Goal: Go to known website: Go to known website

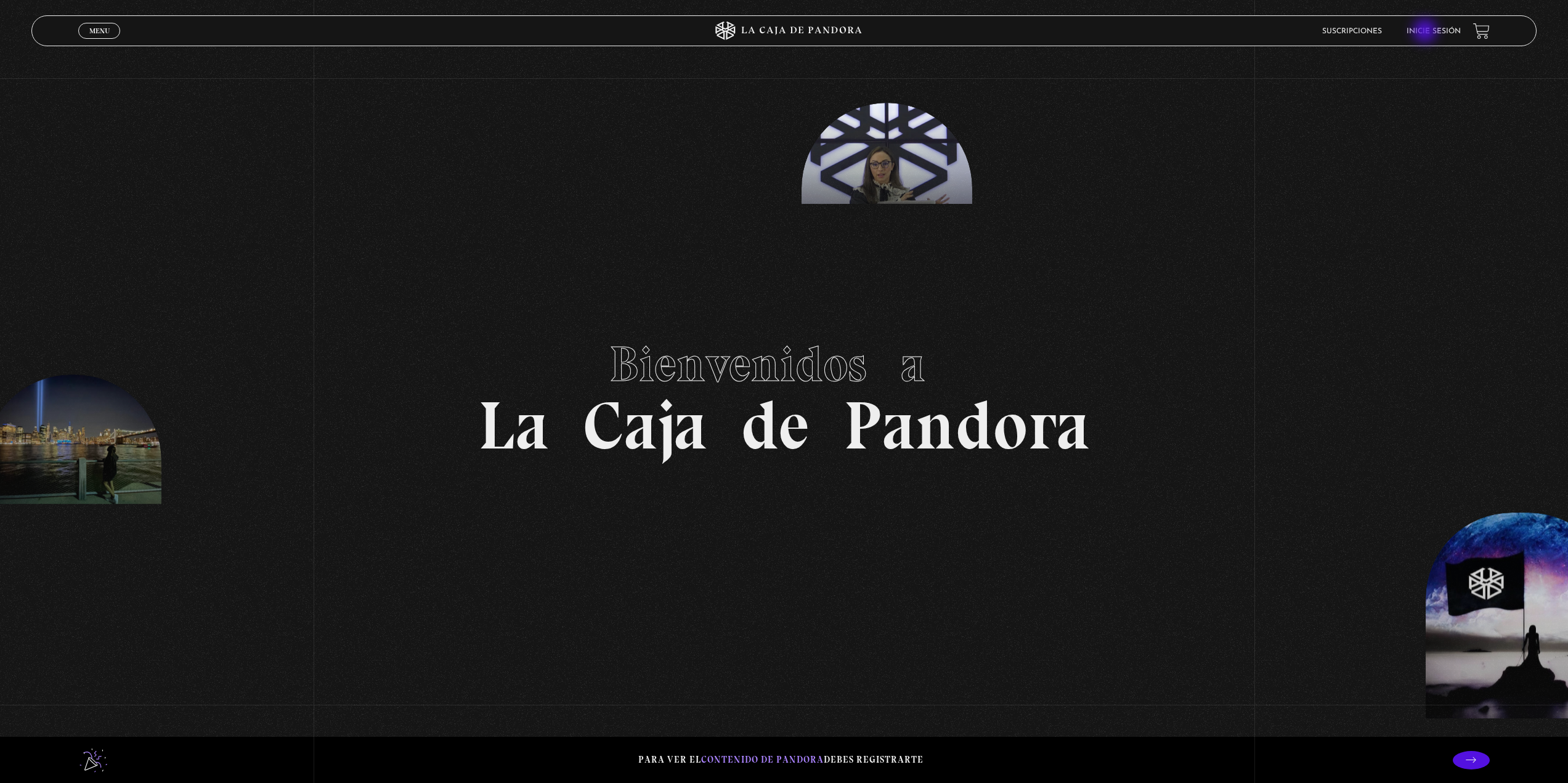
click at [1426, 32] on link "Inicie sesión" at bounding box center [1433, 31] width 54 height 7
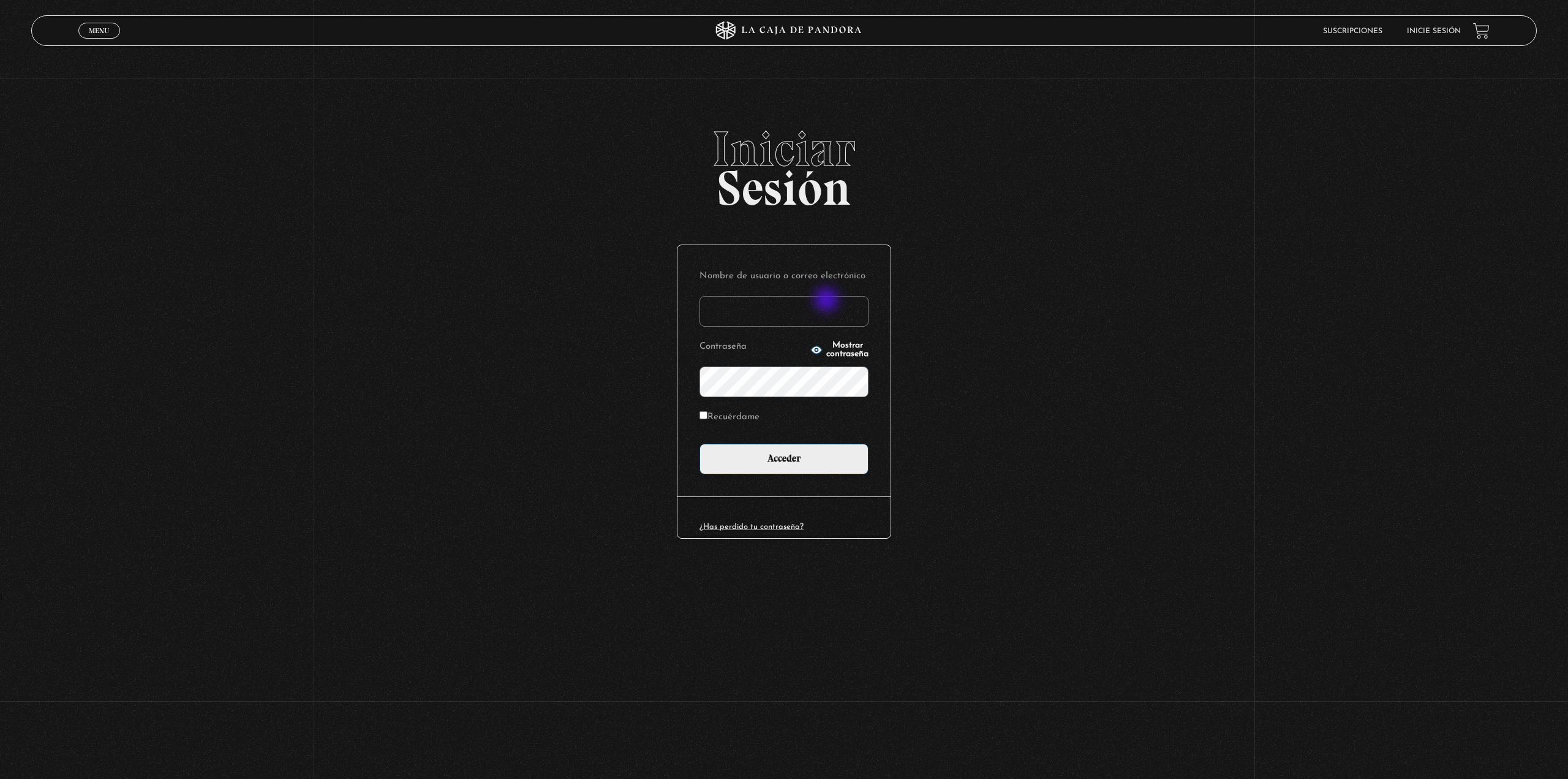
click at [828, 301] on input "Nombre de usuario o correo electrónico" at bounding box center [784, 311] width 169 height 31
type input "therrera09@gmail.com"
click at [834, 459] on input "Acceder" at bounding box center [784, 459] width 169 height 31
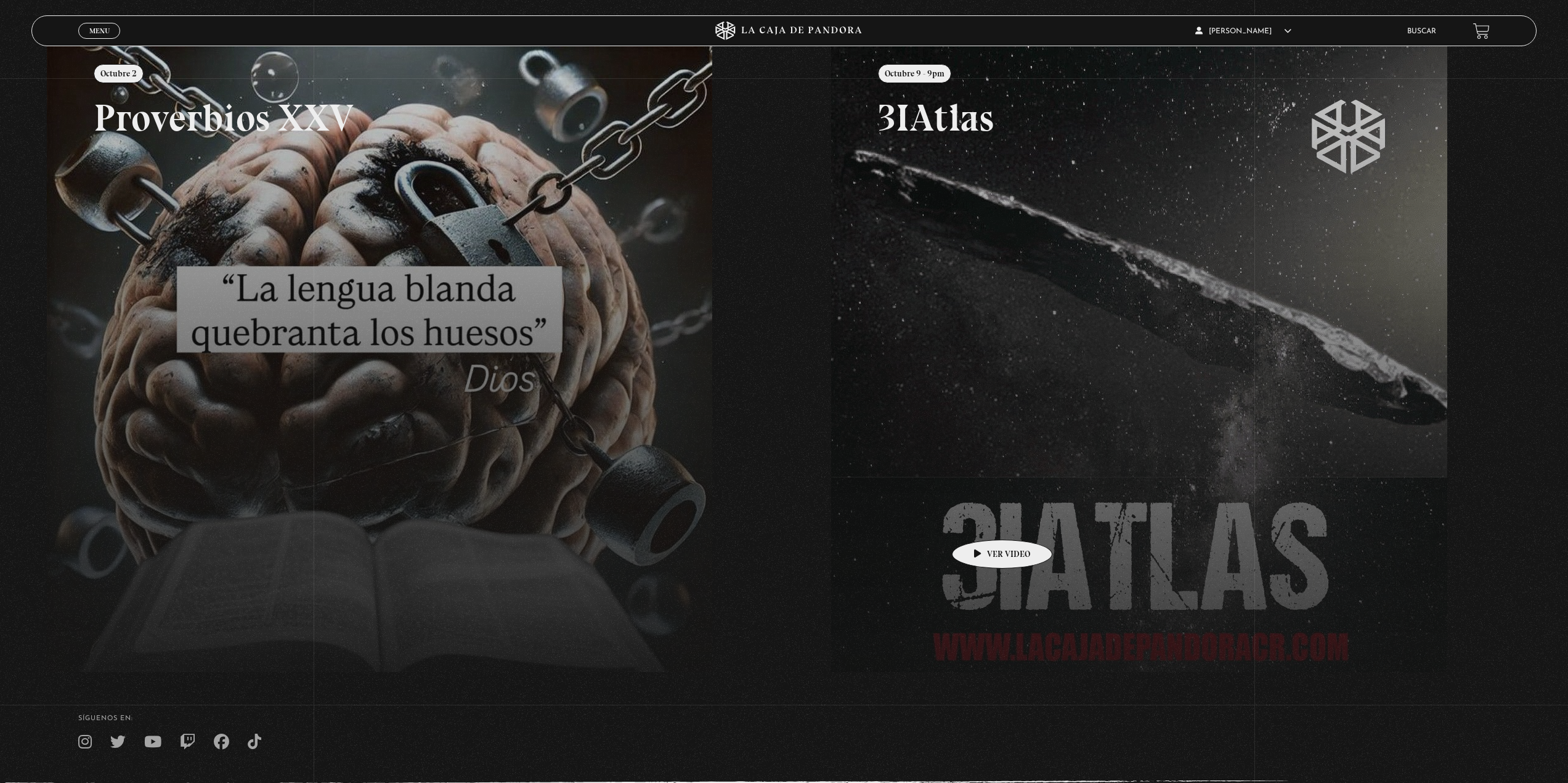
scroll to position [185, 0]
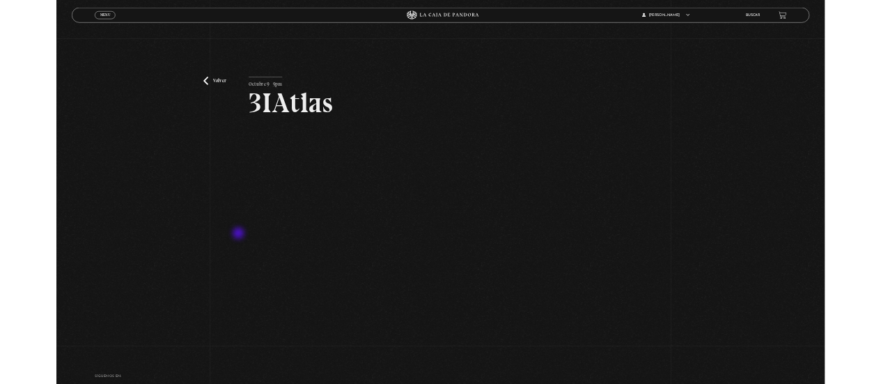
scroll to position [70, 0]
